Goal: Information Seeking & Learning: Learn about a topic

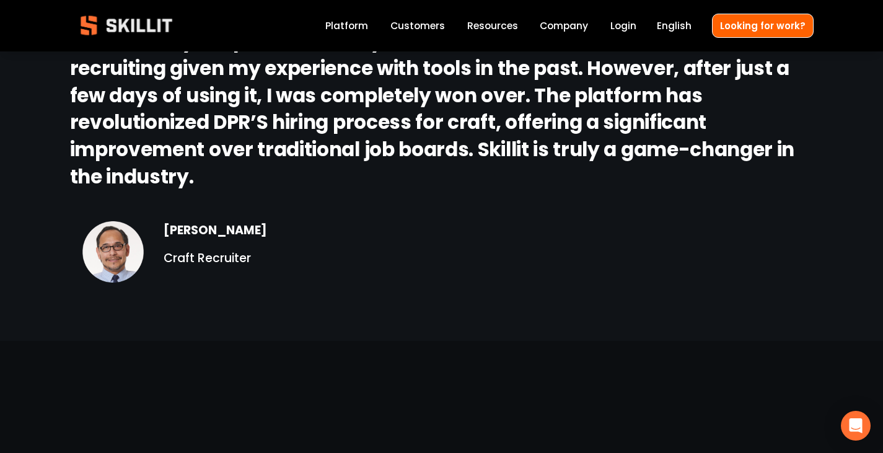
scroll to position [1745, 0]
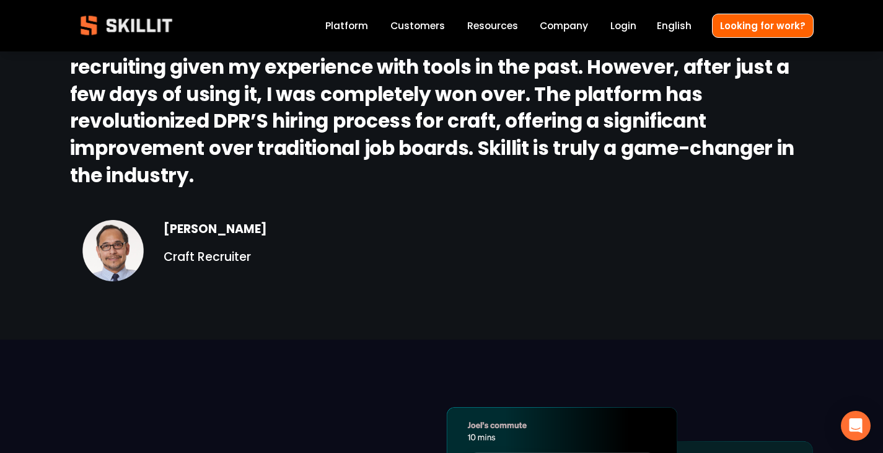
click at [419, 30] on link "Customers" at bounding box center [417, 25] width 55 height 17
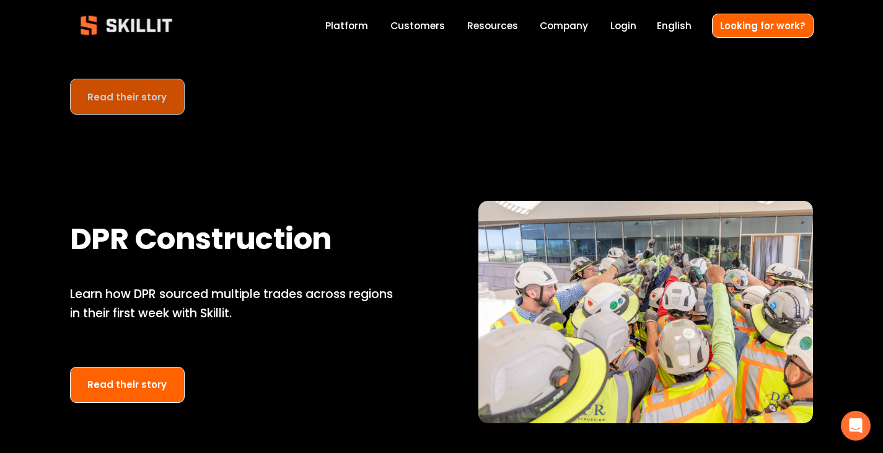
scroll to position [1025, 0]
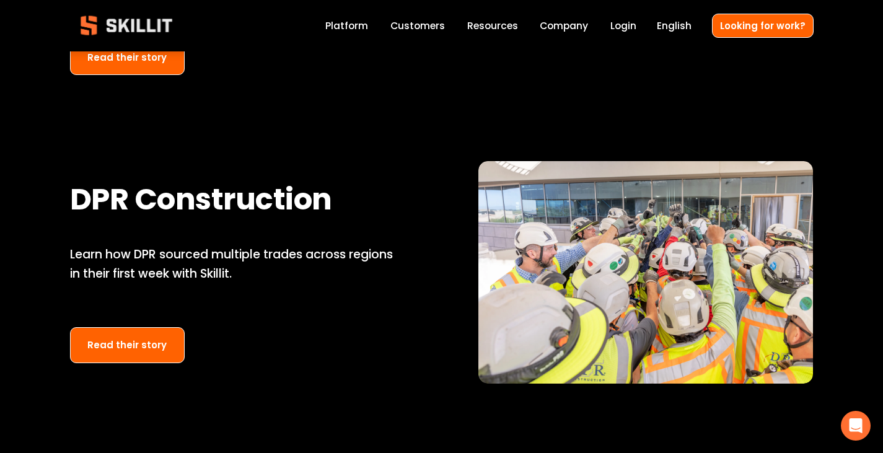
drag, startPoint x: 144, startPoint y: 355, endPoint x: 307, endPoint y: 292, distance: 174.5
click at [307, 292] on div "Learn how DPR sourced multiple trades across regions in their first week with S…" at bounding box center [237, 273] width 335 height 56
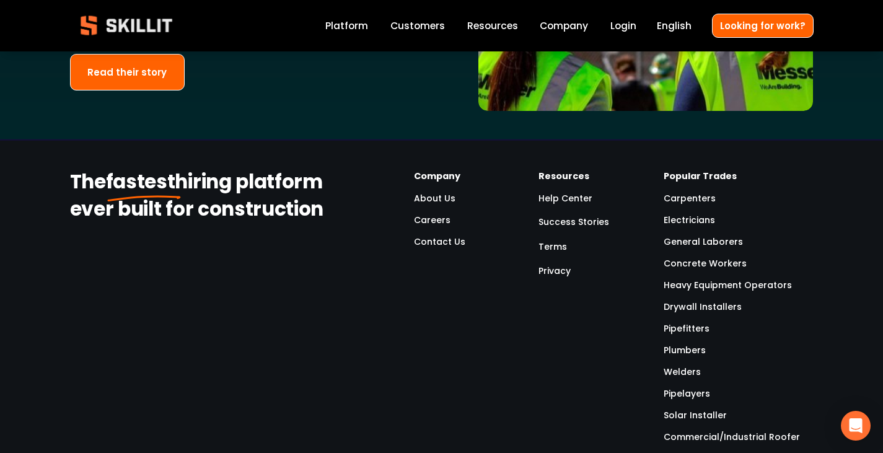
scroll to position [2880, 0]
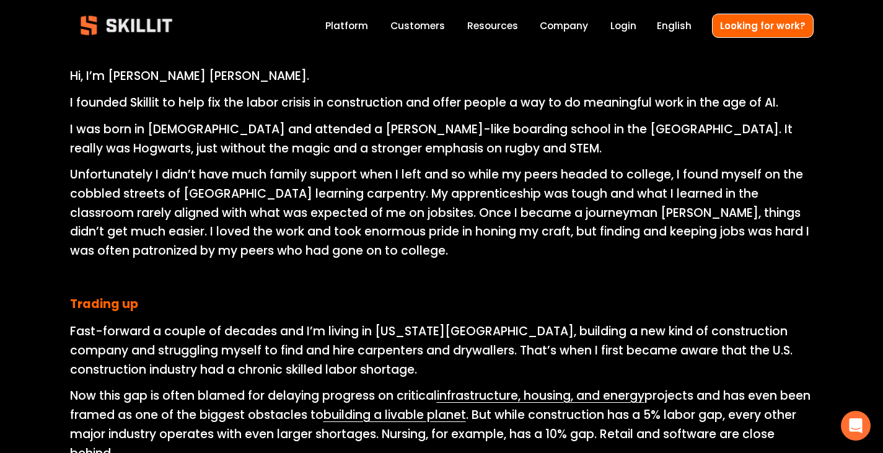
scroll to position [557, 0]
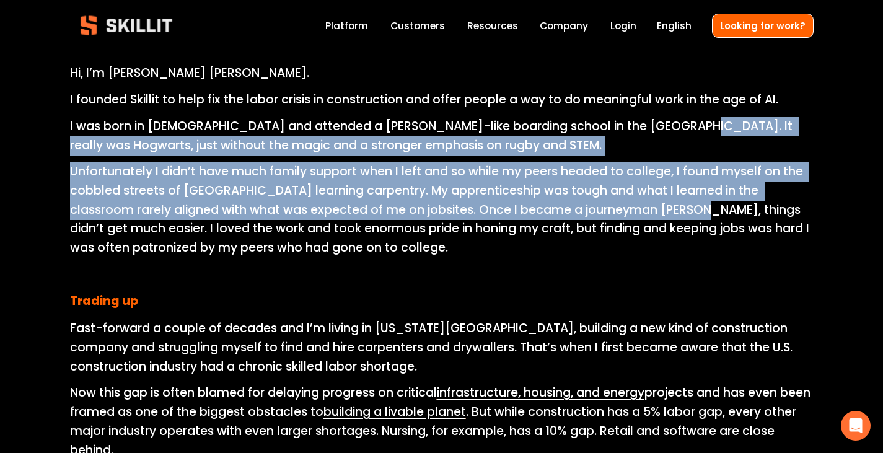
drag, startPoint x: 652, startPoint y: 132, endPoint x: 642, endPoint y: 203, distance: 71.8
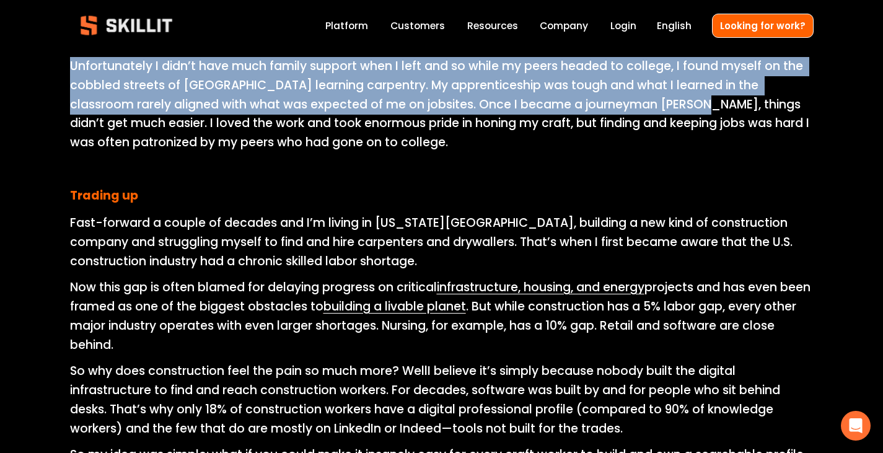
scroll to position [660, 0]
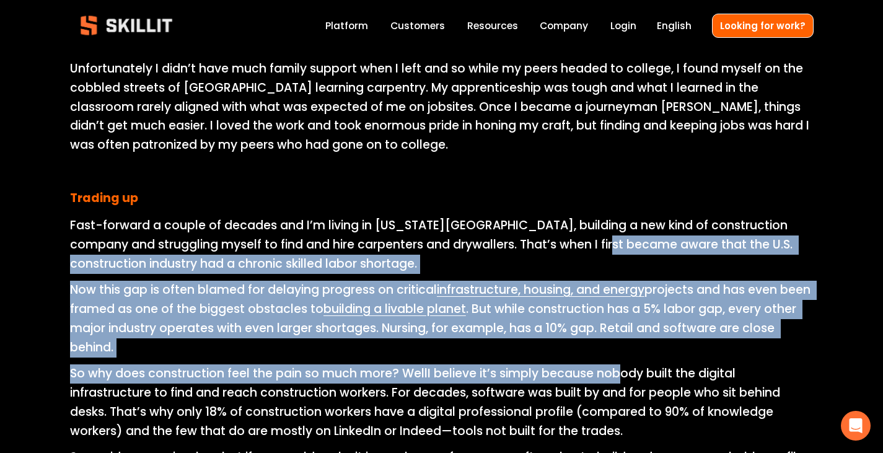
drag, startPoint x: 625, startPoint y: 240, endPoint x: 623, endPoint y: 368, distance: 128.2
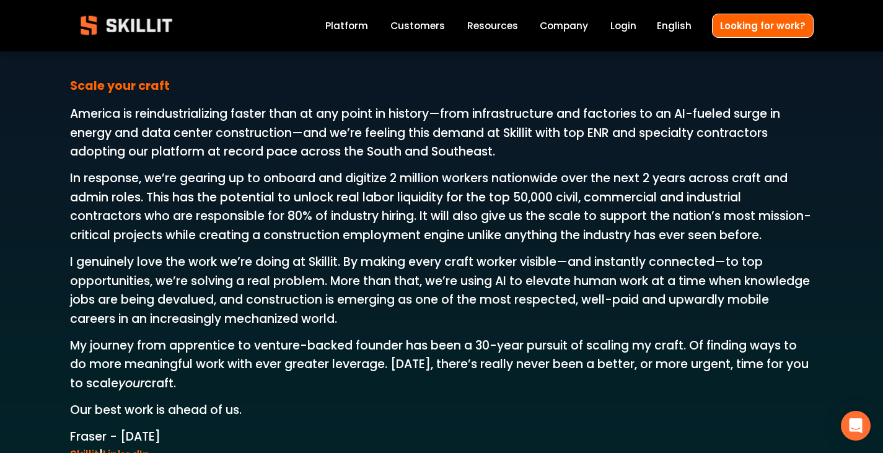
scroll to position [1953, 0]
click at [361, 27] on link "Platform" at bounding box center [346, 25] width 43 height 17
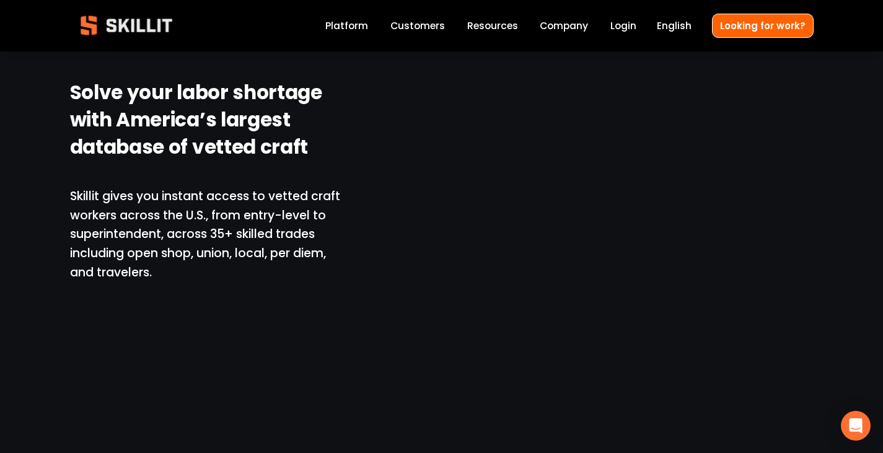
scroll to position [846, 0]
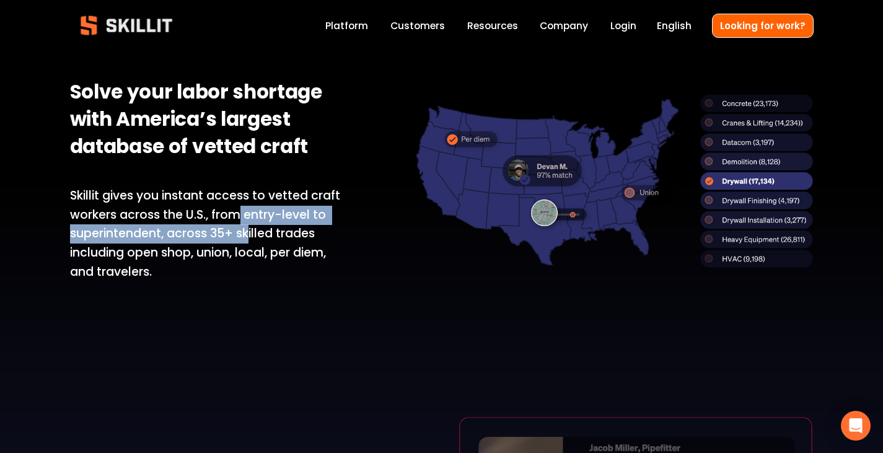
drag, startPoint x: 251, startPoint y: 239, endPoint x: 237, endPoint y: 209, distance: 32.7
click at [237, 209] on p "Skillit gives you instant access to vetted craft workers across the U.S., from …" at bounding box center [206, 233] width 272 height 95
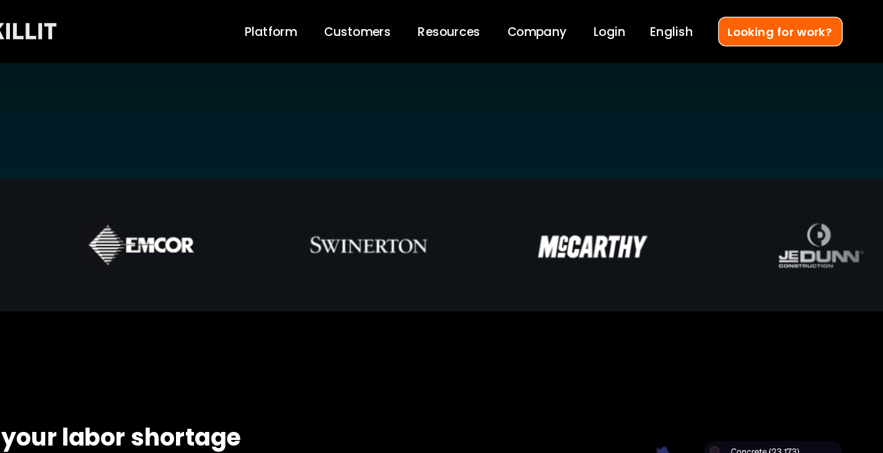
scroll to position [578, 0]
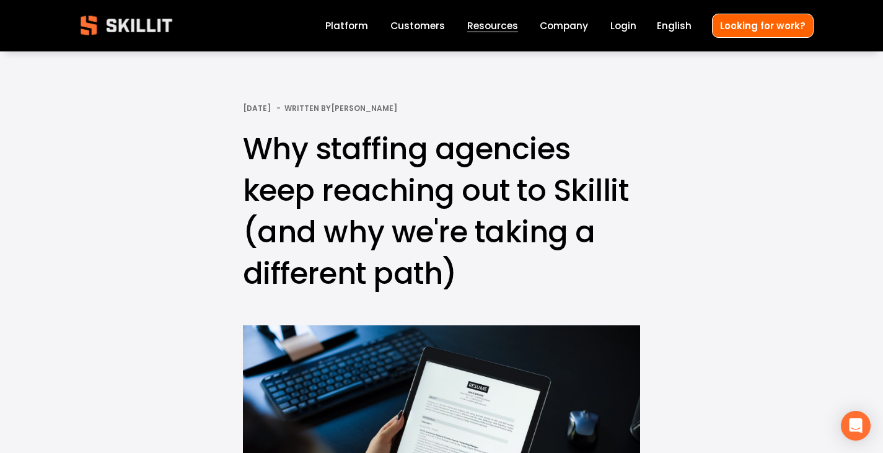
click at [365, 27] on link "Platform" at bounding box center [346, 25] width 43 height 17
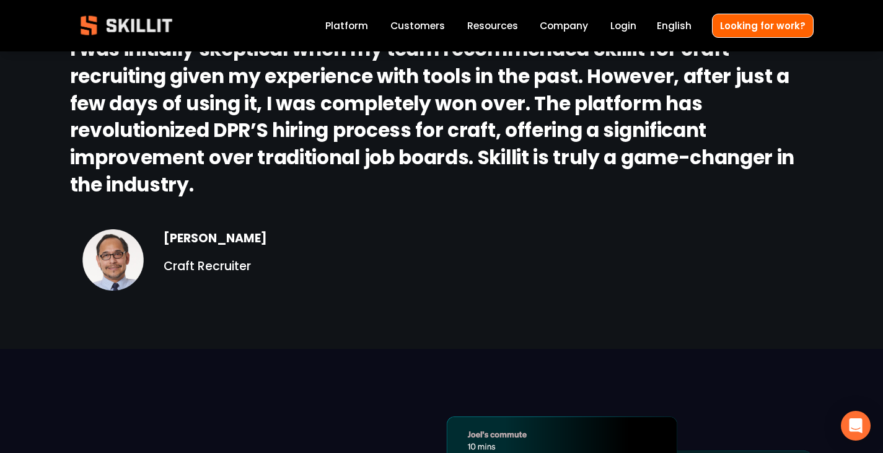
scroll to position [1693, 0]
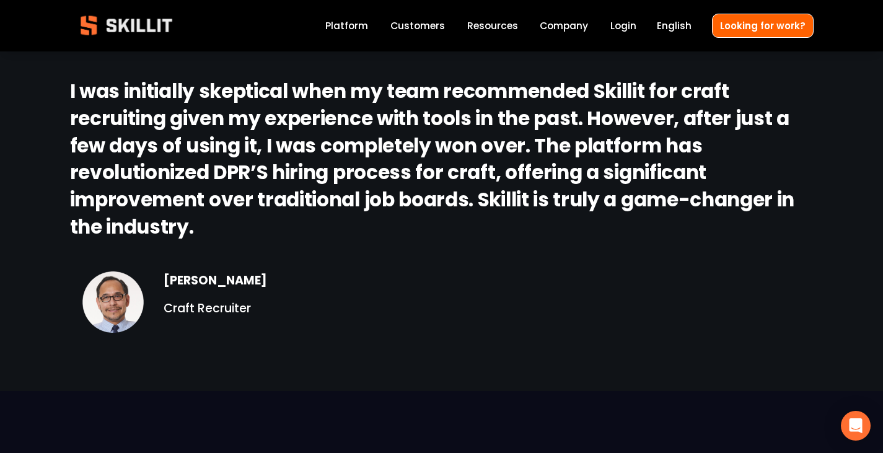
click at [428, 25] on link "Customers" at bounding box center [417, 25] width 55 height 17
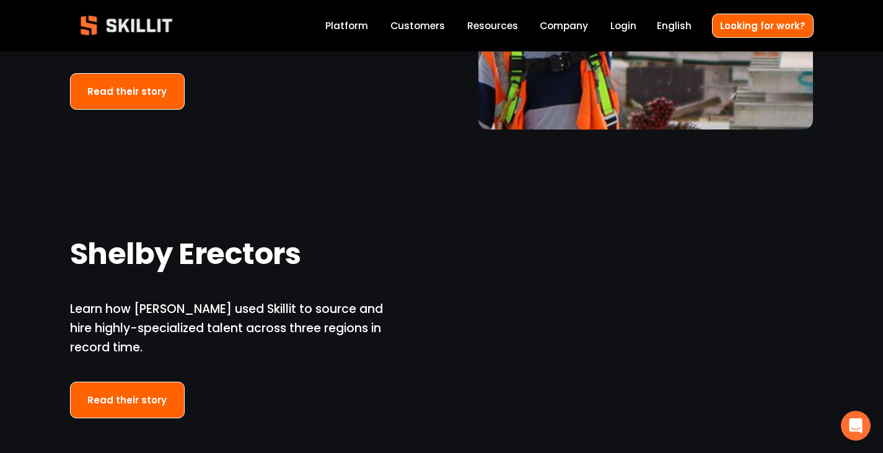
scroll to position [2148, 0]
